Goal: Information Seeking & Learning: Learn about a topic

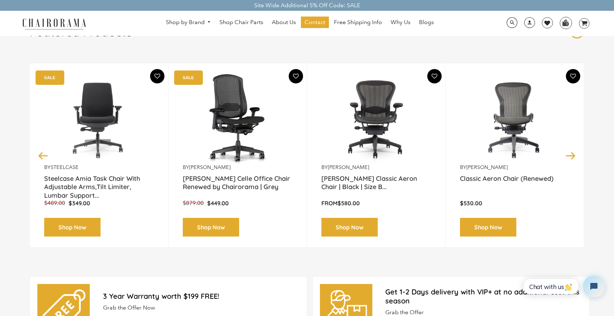
scroll to position [81, 0]
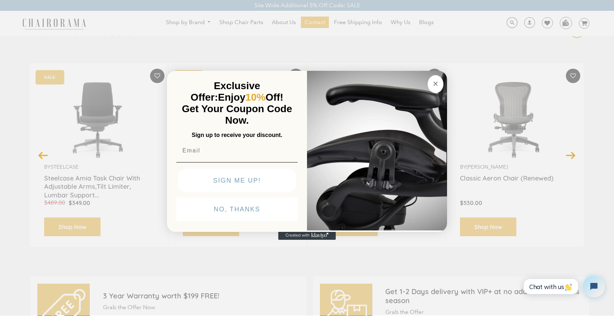
click at [434, 83] on circle "Close dialog" at bounding box center [436, 83] width 8 height 8
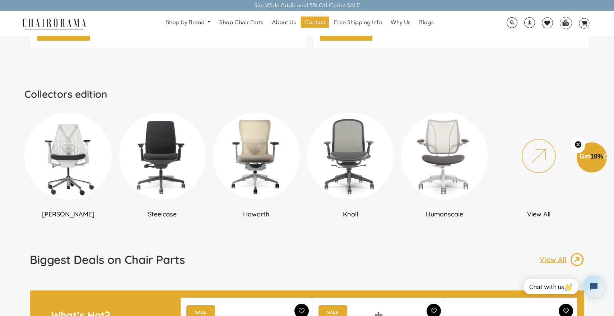
scroll to position [380, 0]
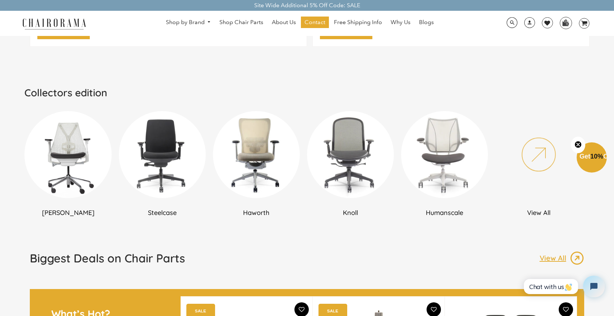
click at [450, 142] on img at bounding box center [444, 154] width 87 height 87
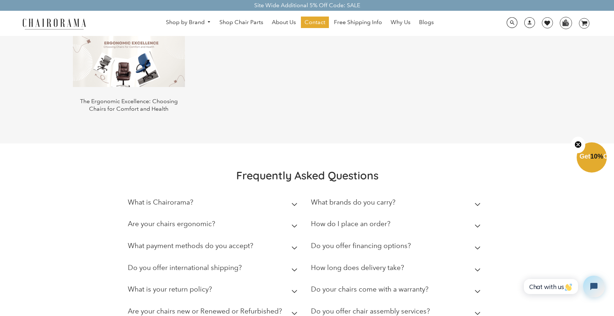
scroll to position [895, 0]
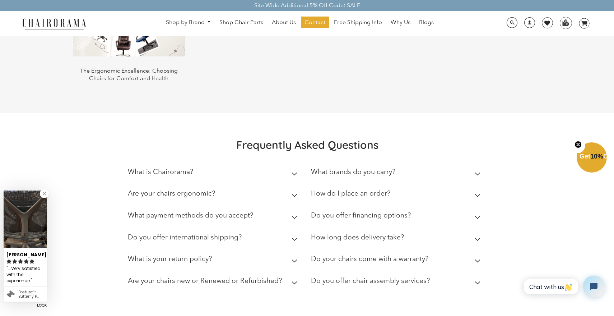
click at [479, 172] on icon at bounding box center [478, 174] width 6 height 4
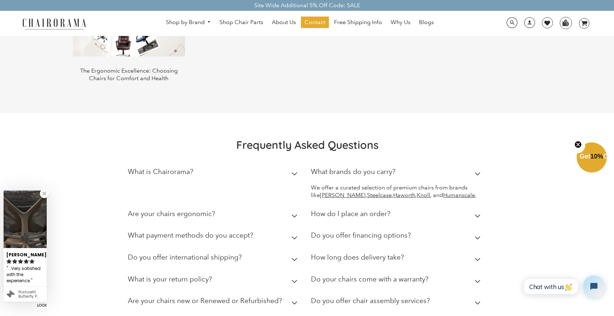
click at [479, 172] on icon at bounding box center [478, 174] width 6 height 4
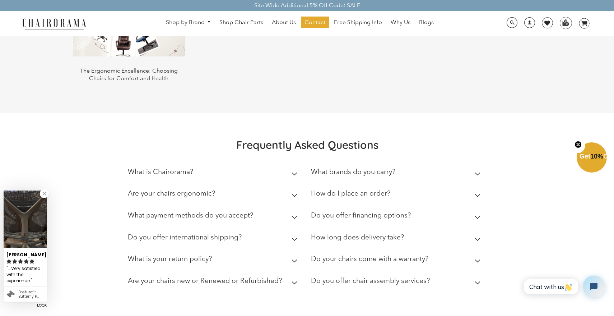
click at [478, 194] on icon at bounding box center [478, 196] width 6 height 4
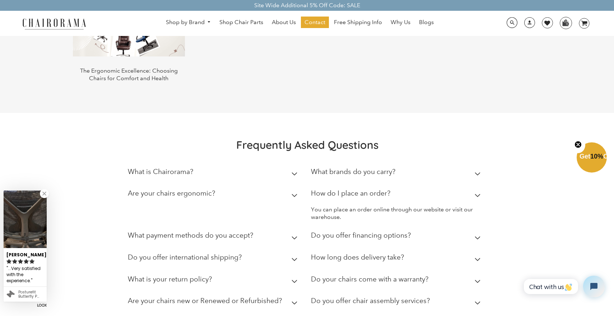
click at [478, 194] on icon at bounding box center [478, 196] width 6 height 4
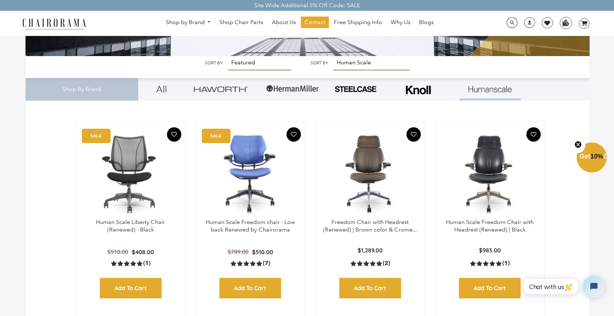
scroll to position [0, 0]
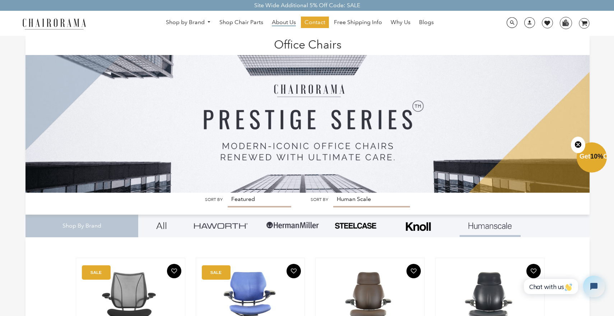
click at [291, 22] on span "About Us" at bounding box center [284, 23] width 24 height 8
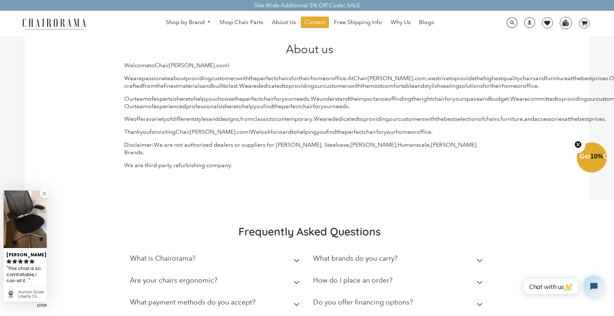
scroll to position [18, 0]
